Goal: Find specific page/section: Find specific page/section

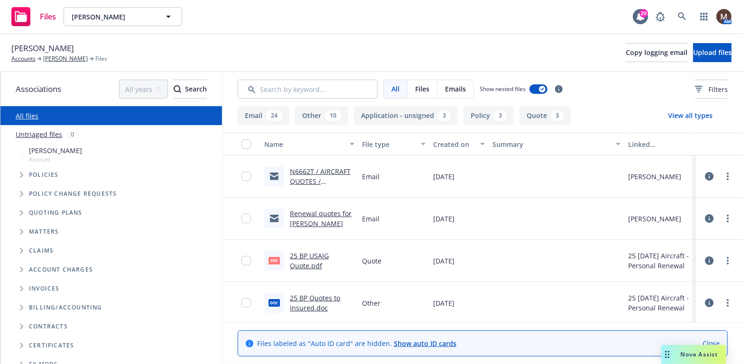
click at [328, 170] on link "N6662T / AIRCRAFT QUOTES / [PERSON_NAME] / [DATE]" at bounding box center [320, 186] width 61 height 39
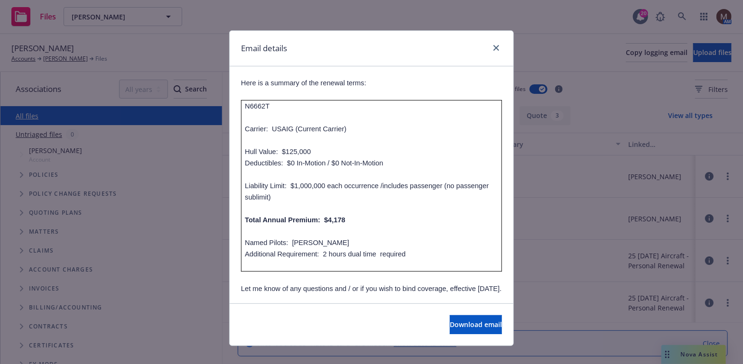
scroll to position [237, 0]
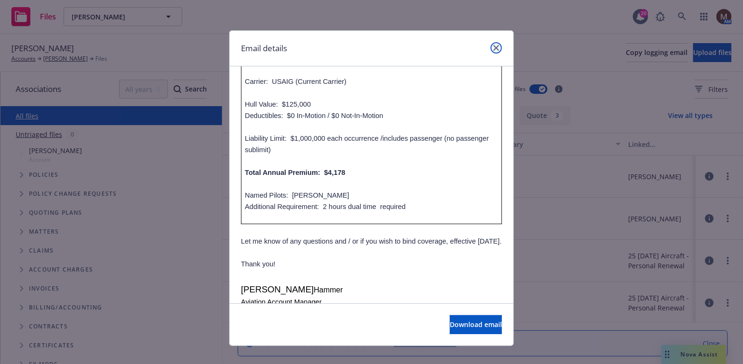
click at [492, 44] on link "close" at bounding box center [495, 47] width 11 height 11
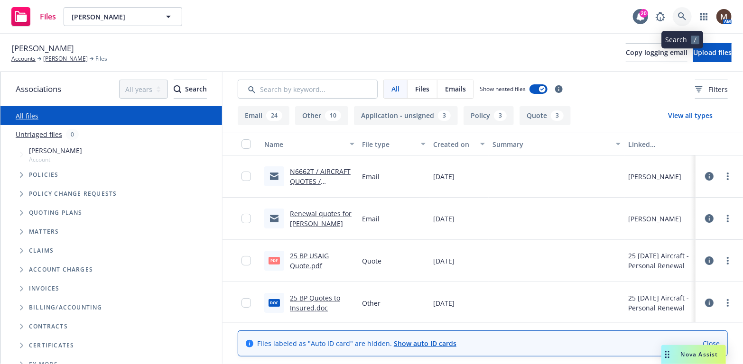
click at [682, 15] on icon at bounding box center [682, 16] width 9 height 9
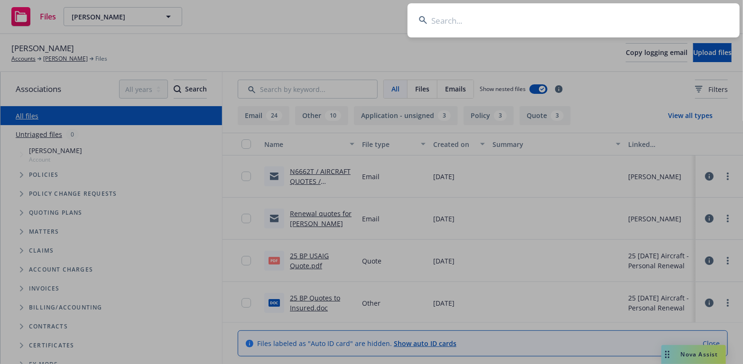
click at [439, 14] on input at bounding box center [573, 20] width 332 height 34
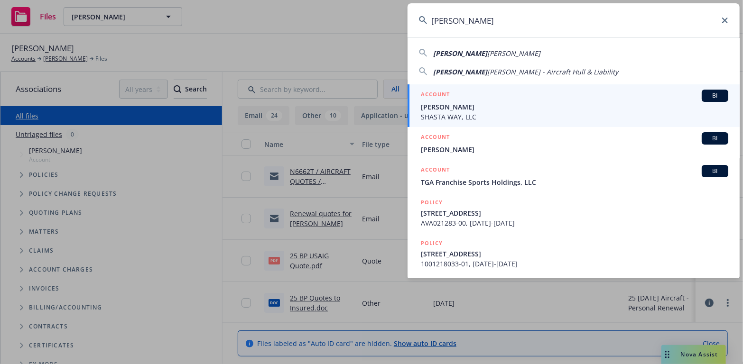
type input "[PERSON_NAME]"
click at [448, 105] on span "[PERSON_NAME]" at bounding box center [574, 107] width 307 height 10
